Goal: Transaction & Acquisition: Purchase product/service

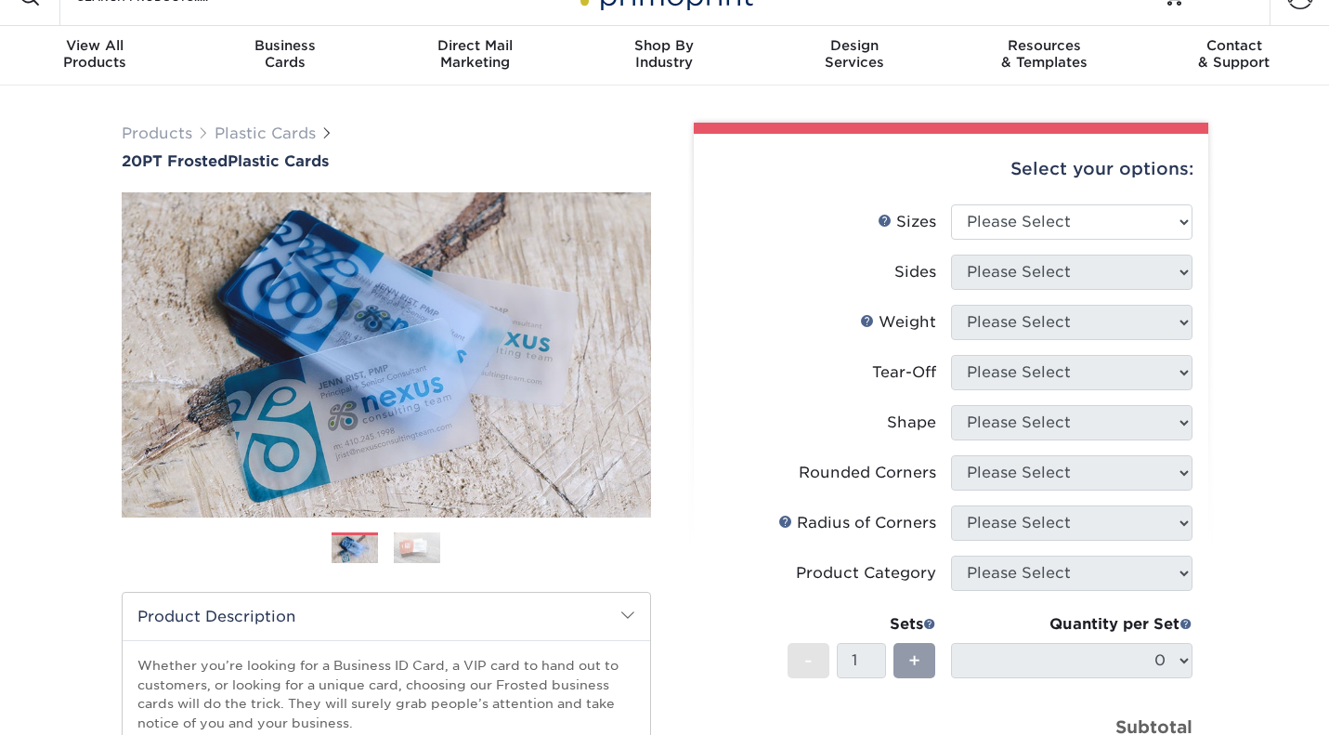
scroll to position [49, 0]
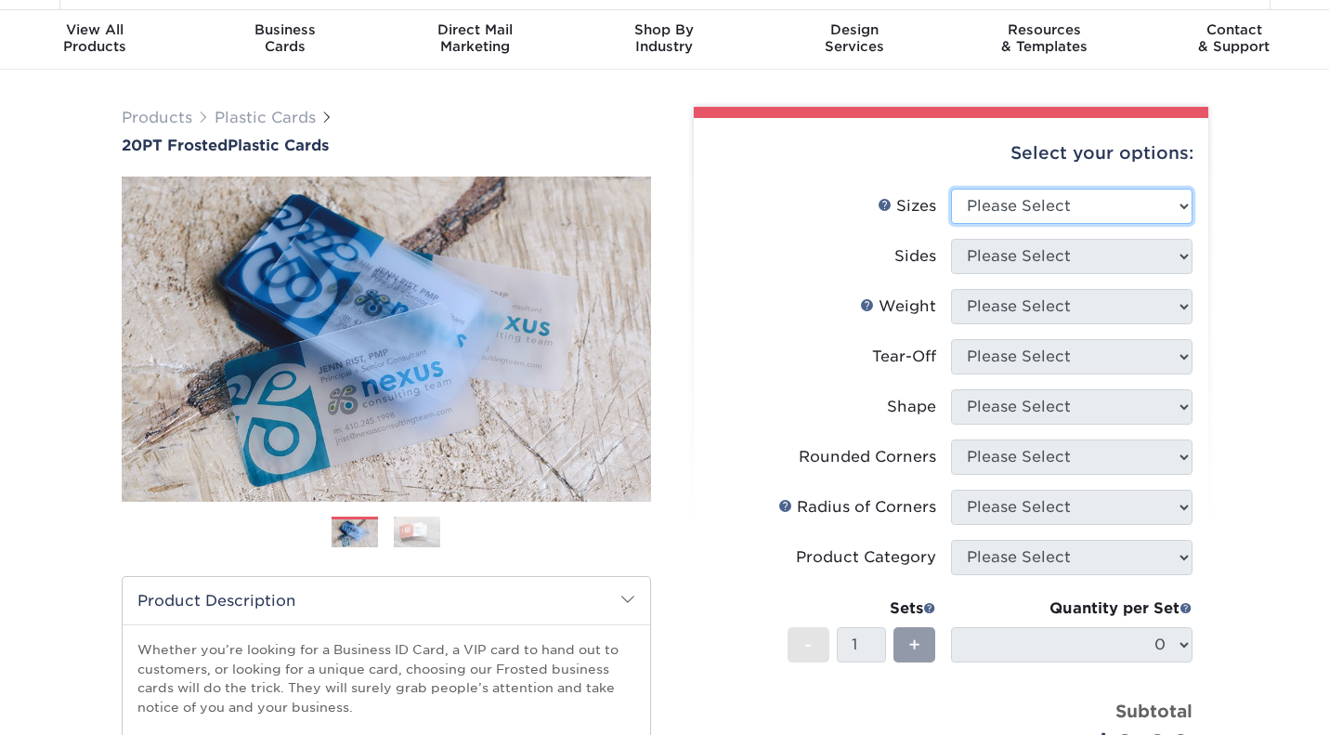
click at [1034, 207] on select "Please Select 2" x 3.5" 2" x 8" 2.12" x 3.375" 2.5" x 2.5" 4.25" x 6"" at bounding box center [1071, 206] width 241 height 35
select select "2.00x3.50"
click at [951, 189] on select "Please Select 2" x 3.5" 2" x 8" 2.12" x 3.375" 2.5" x 2.5" 4.25" x 6"" at bounding box center [1071, 206] width 241 height 35
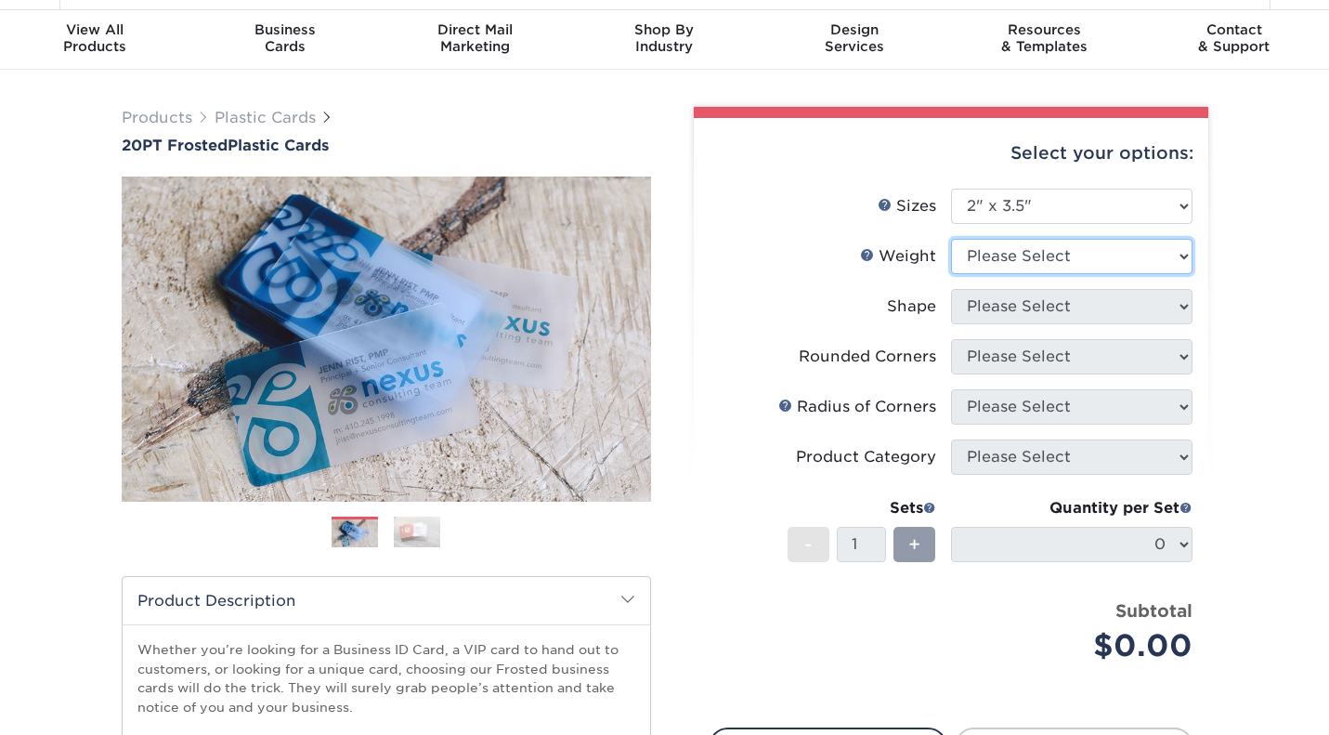
click at [1016, 253] on select "Please Select 20PT Frosted Plastic 20PT Frosted Plastic" at bounding box center [1071, 256] width 241 height 35
select select "20PT Frosted Plastic"
click at [951, 239] on select "Please Select 20PT Frosted Plastic 20PT Frosted Plastic" at bounding box center [1071, 256] width 241 height 35
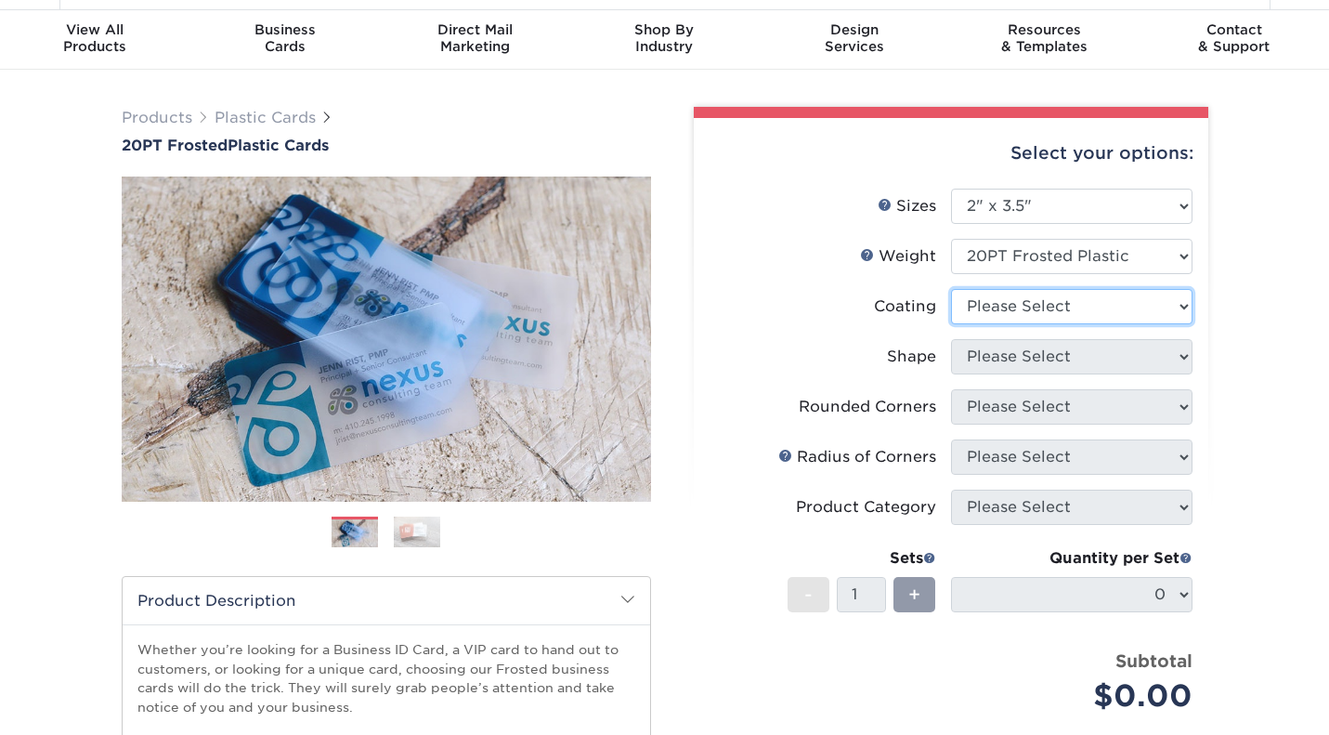
click at [1010, 303] on select at bounding box center [1071, 306] width 241 height 35
select select "3e7618de-abca-4bda-9f97-8b9129e913d8"
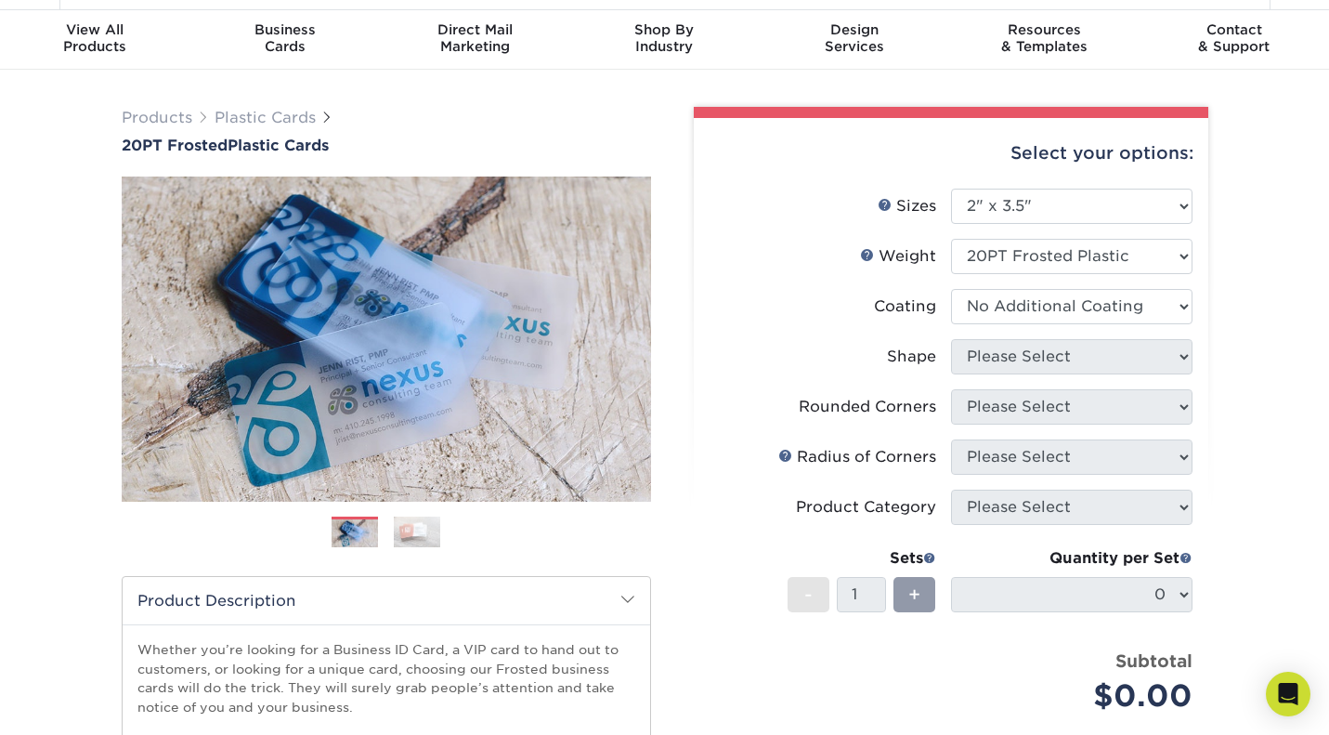
click at [951, 289] on select at bounding box center [1071, 306] width 241 height 35
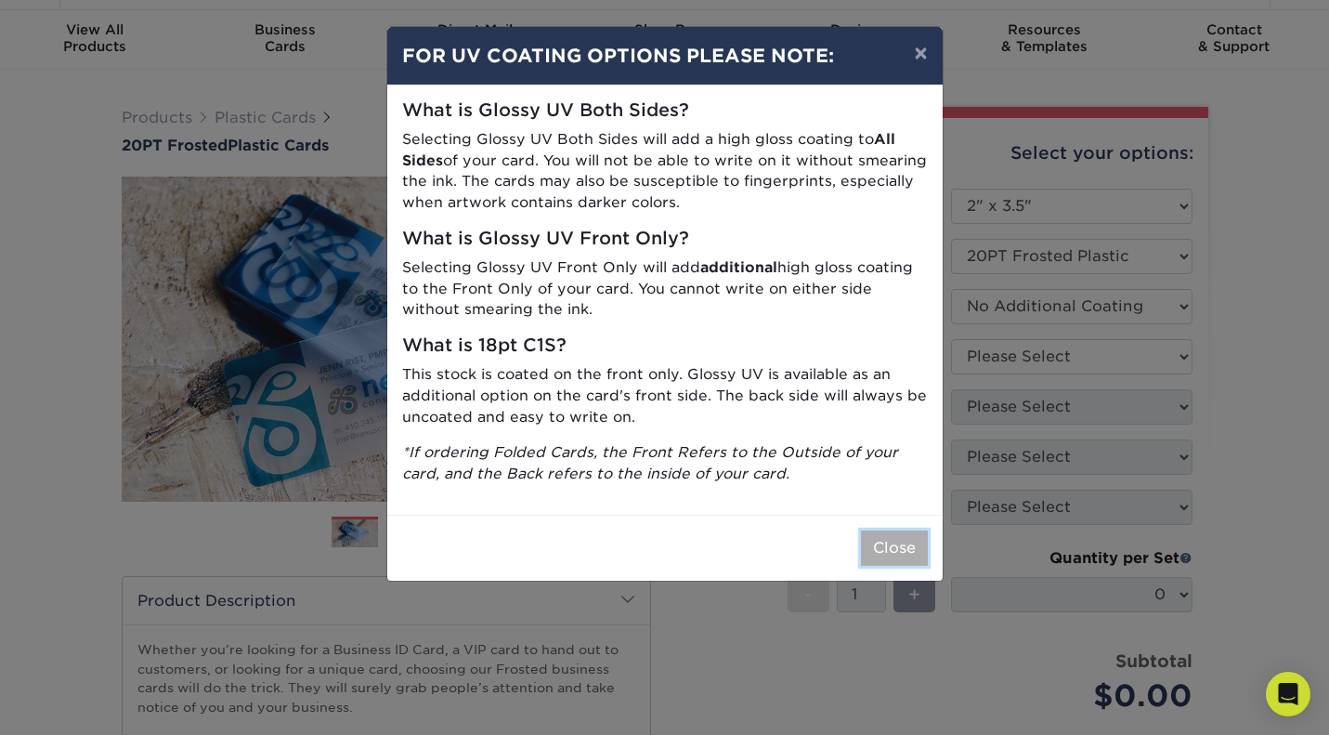
click at [881, 556] on button "Close" at bounding box center [894, 547] width 67 height 35
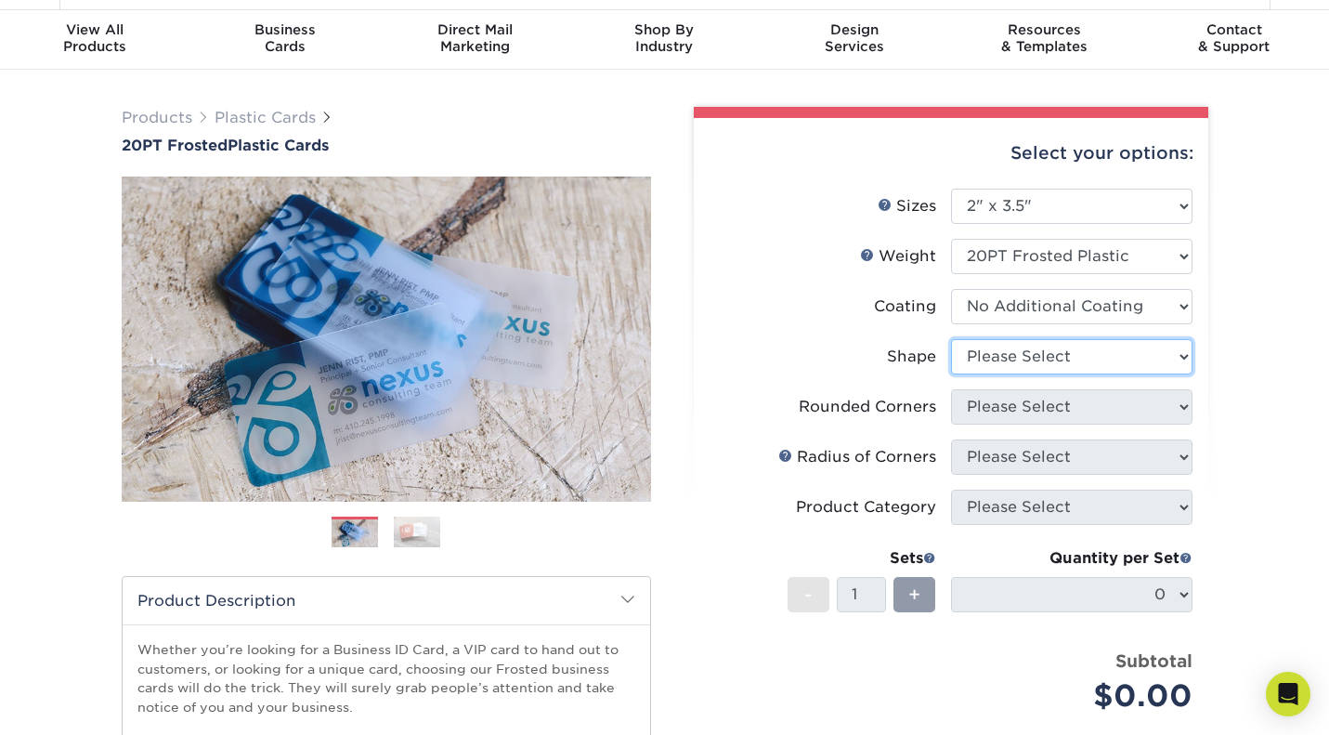
click at [1023, 361] on select "Please Select Oval Standard" at bounding box center [1071, 356] width 241 height 35
select select "standard"
click at [951, 339] on select "Please Select Oval Standard" at bounding box center [1071, 356] width 241 height 35
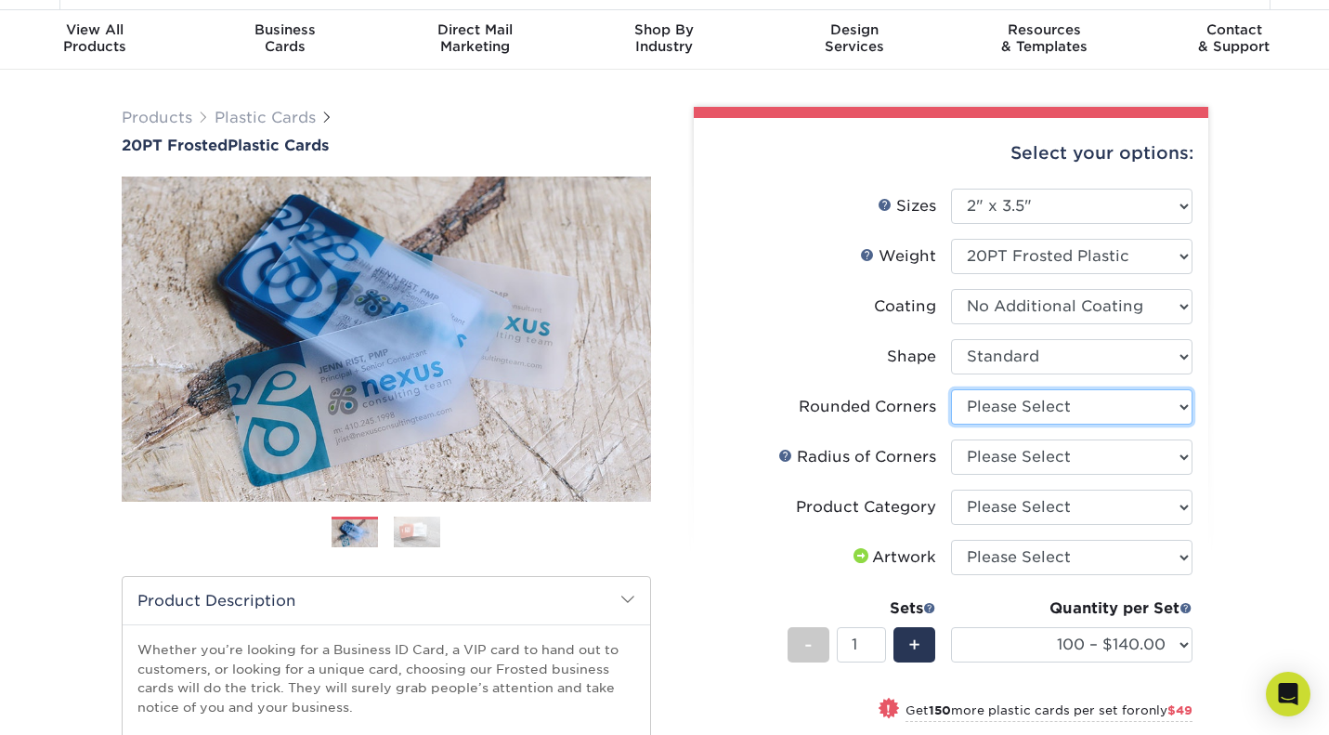
click at [1022, 411] on select "Please Select Yes - Round 4 Corners" at bounding box center [1071, 406] width 241 height 35
select select "7672df9e-0e0a-464d-8e1f-920c575e4da3"
click at [951, 389] on select "Please Select Yes - Round 4 Corners" at bounding box center [1071, 406] width 241 height 35
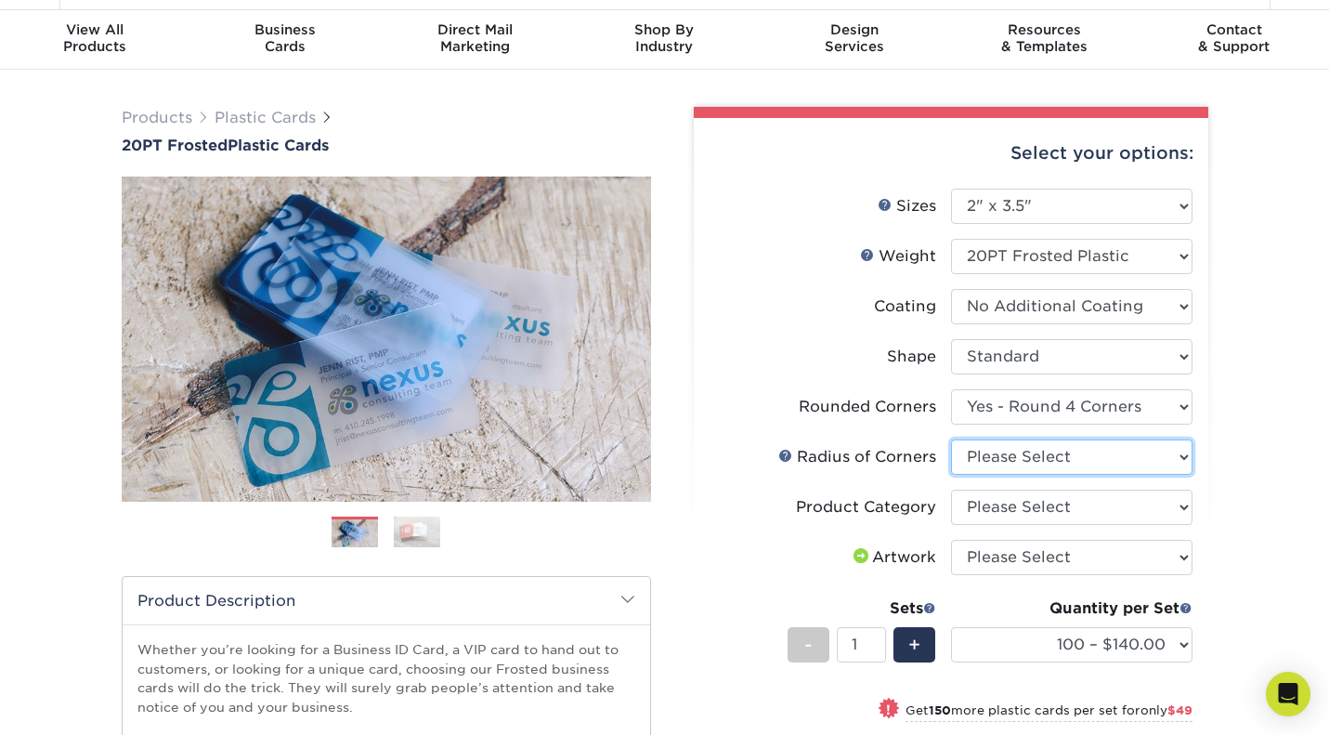
click at [1020, 452] on select "Please Select Rounded 1/8" Rounded 1/4"" at bounding box center [1071, 456] width 241 height 35
select select "589680c7-ee9a-431b-9d12-d7aeb1386a97"
click at [951, 439] on select "Please Select Rounded 1/8" Rounded 1/4"" at bounding box center [1071, 456] width 241 height 35
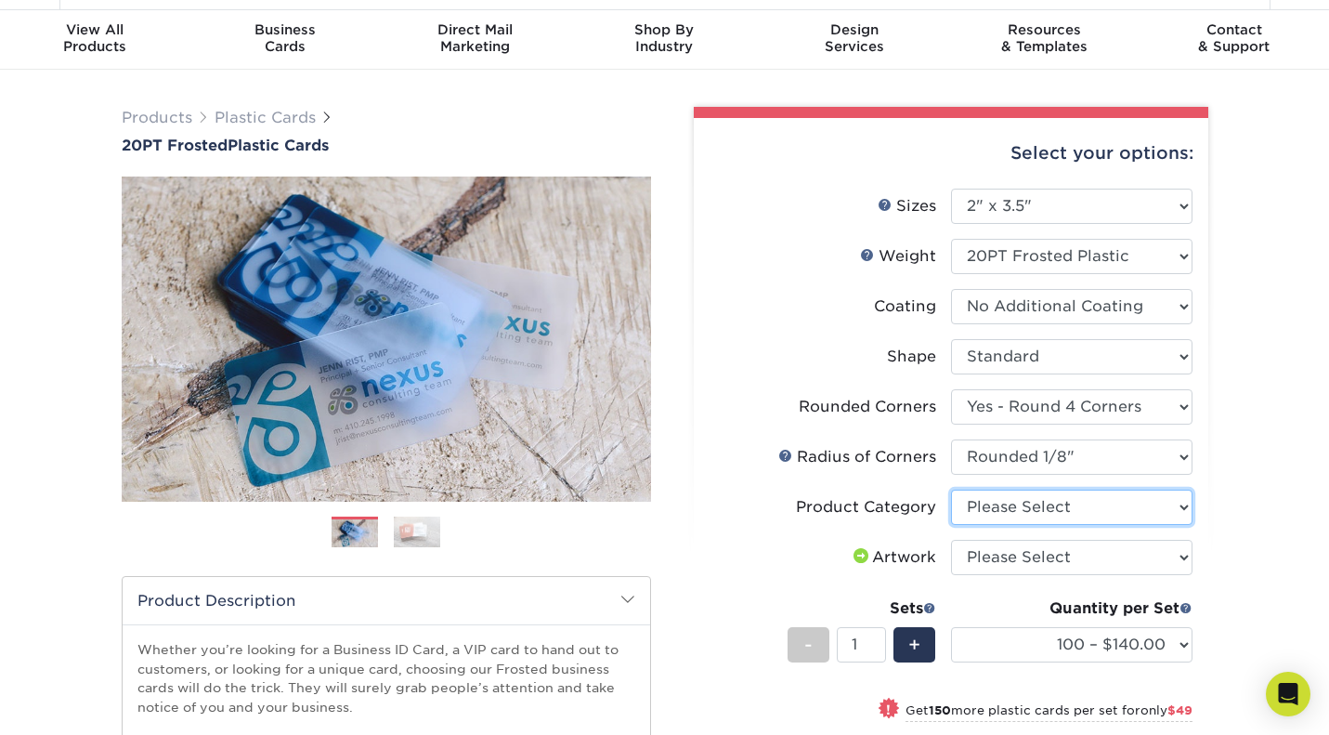
click at [1005, 510] on select "Please Select Business Cards" at bounding box center [1071, 506] width 241 height 35
select select "3b5148f1-0588-4f88-a218-97bcfdce65c1"
click at [951, 489] on select "Please Select Business Cards" at bounding box center [1071, 506] width 241 height 35
click at [1007, 552] on select "Please Select I will upload files I need a design - $100" at bounding box center [1071, 557] width 241 height 35
select select "upload"
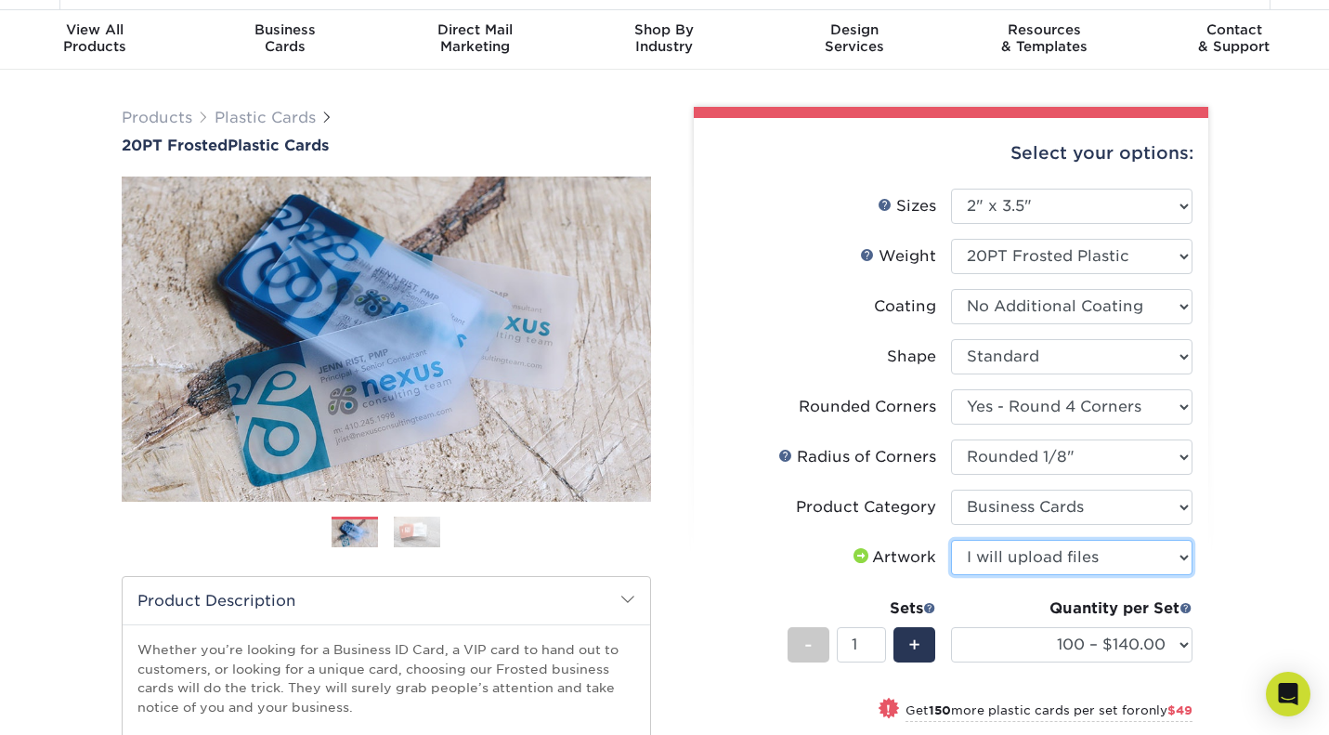
click at [951, 540] on select "Please Select I will upload files I need a design - $100" at bounding box center [1071, 557] width 241 height 35
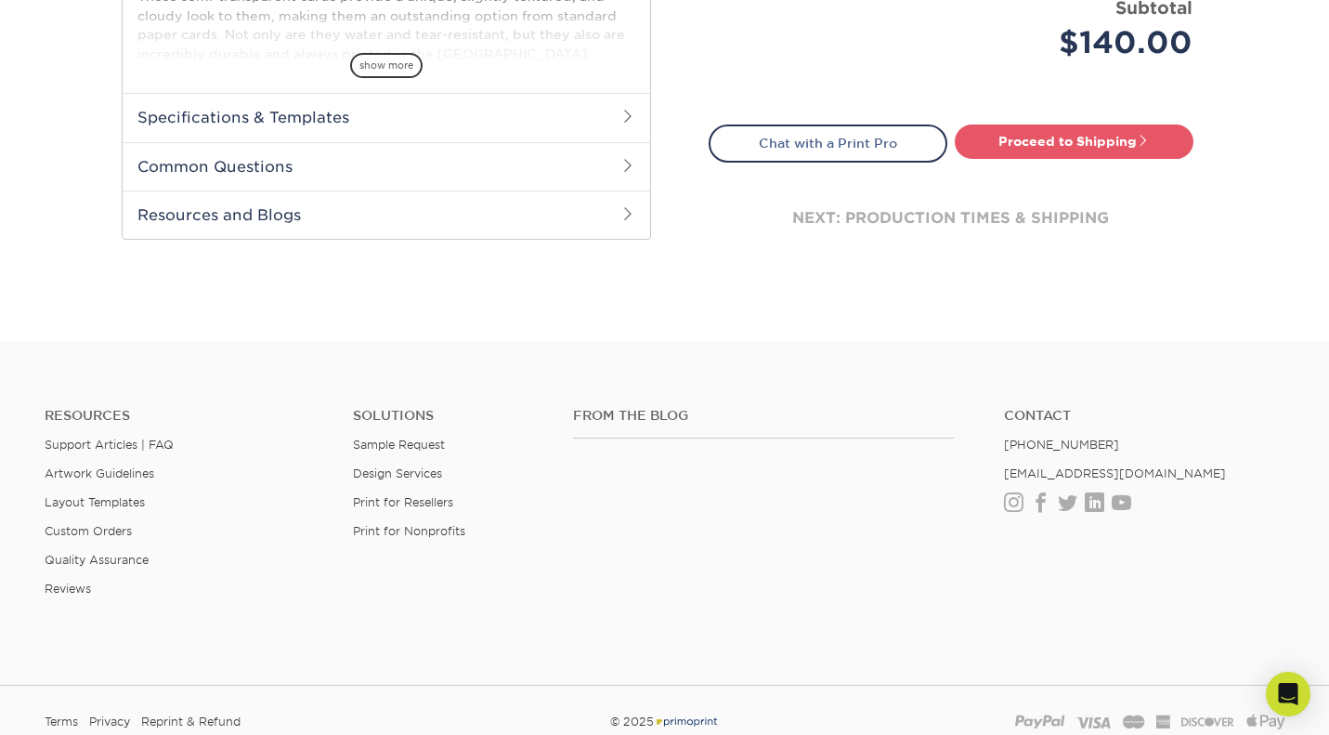
scroll to position [945, 0]
